Goal: Transaction & Acquisition: Purchase product/service

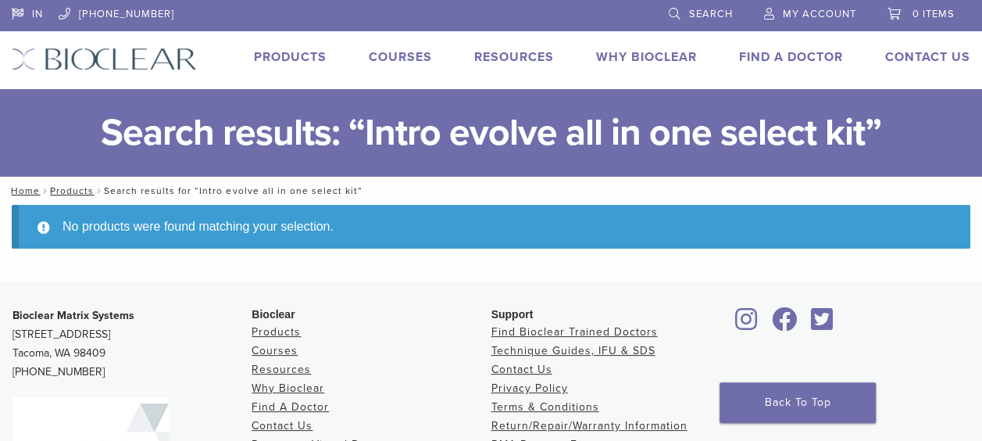
click at [298, 44] on div "IN [PHONE_NUMBER] Search My Account 0 items Cart No products in the cart. Back …" at bounding box center [491, 44] width 982 height 89
click at [296, 57] on link "Products" at bounding box center [290, 57] width 73 height 16
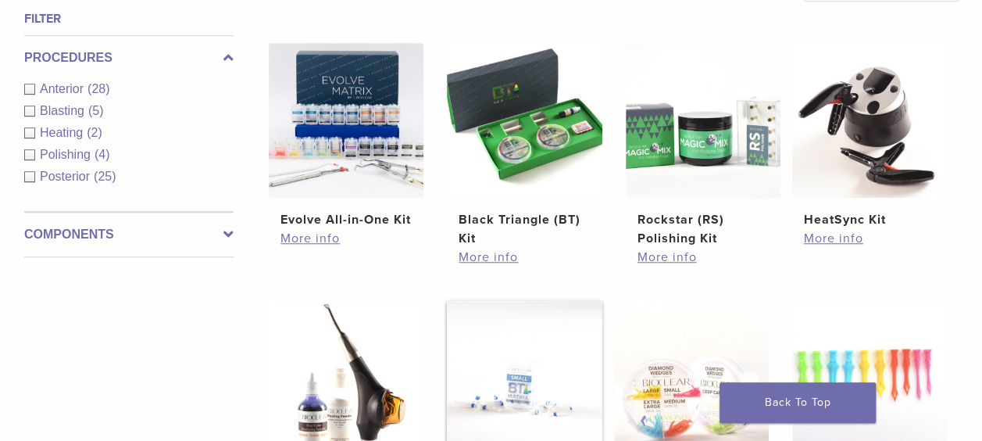
scroll to position [640, 0]
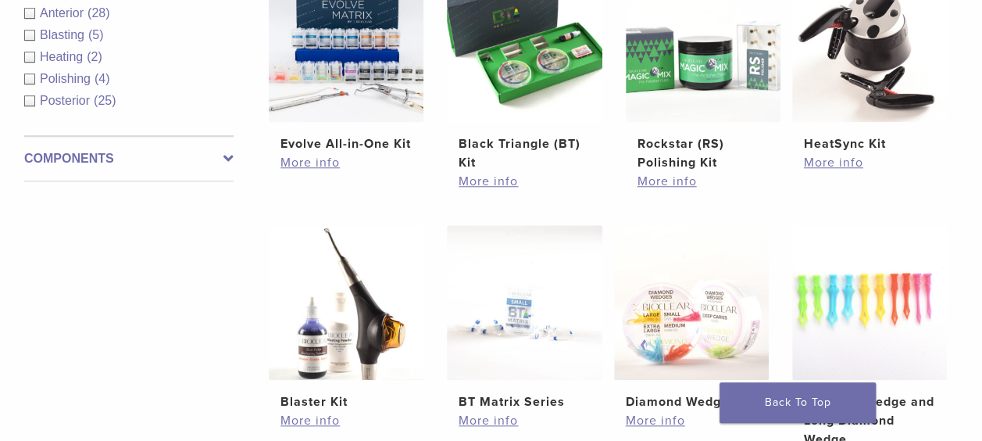
click at [225, 155] on icon at bounding box center [228, 158] width 10 height 19
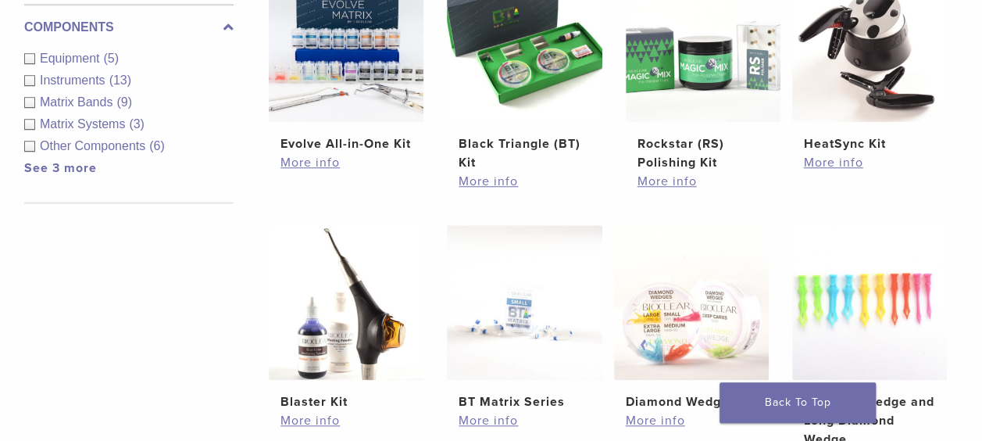
click at [28, 71] on div "Instruments (13)" at bounding box center [128, 80] width 209 height 19
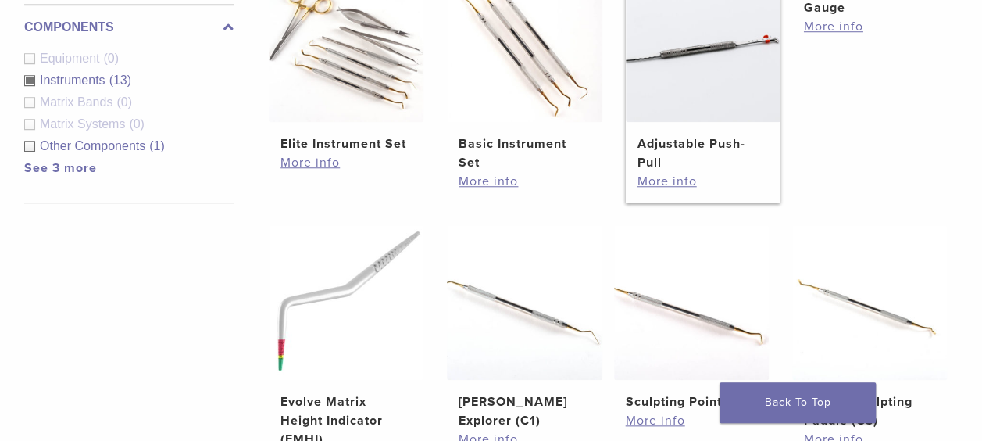
click at [709, 69] on img at bounding box center [703, 44] width 155 height 155
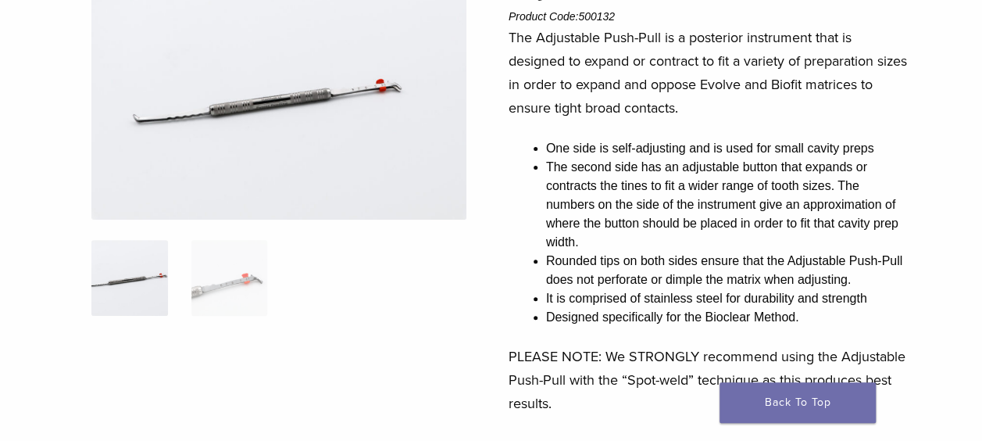
scroll to position [173, 0]
click at [227, 305] on img at bounding box center [229, 277] width 77 height 77
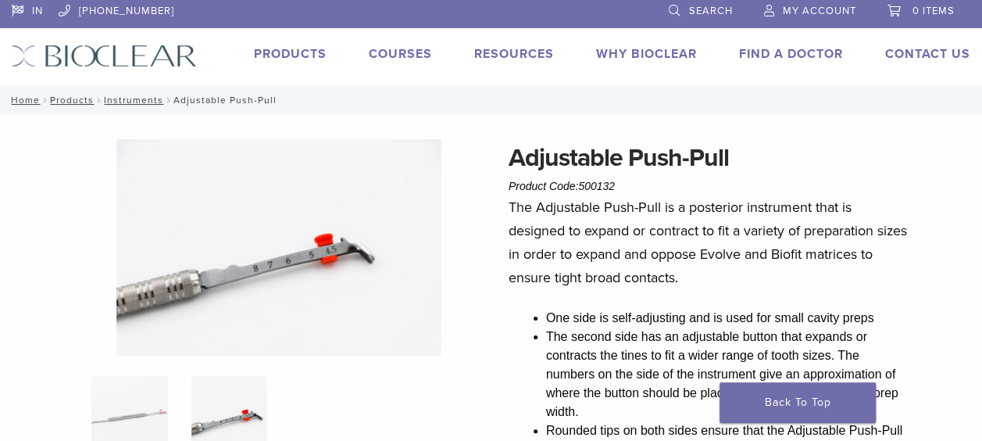
scroll to position [0, 0]
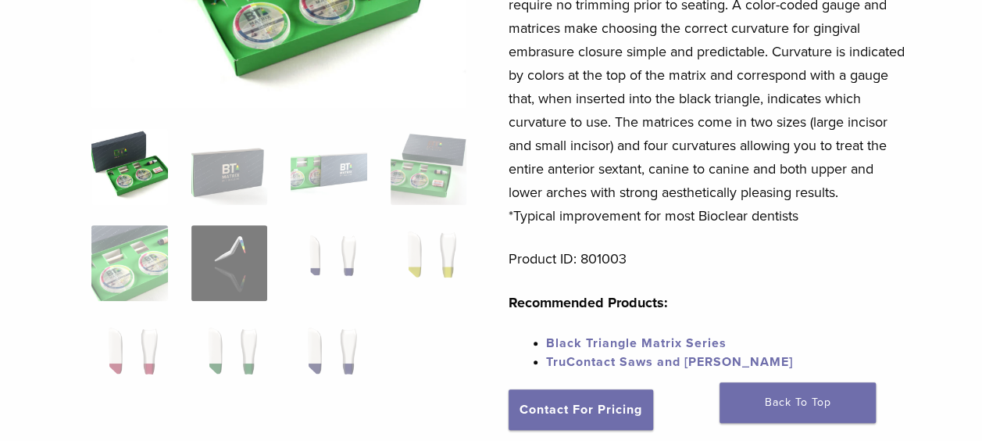
scroll to position [298, 0]
